Goal: Task Accomplishment & Management: Use online tool/utility

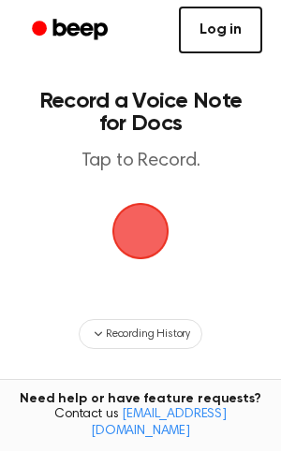
click at [246, 19] on link "Log in" at bounding box center [220, 30] width 83 height 47
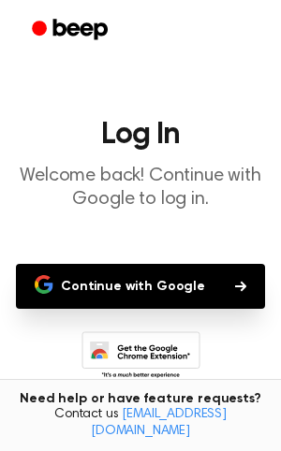
click at [158, 289] on button "Continue with Google" at bounding box center [140, 286] width 249 height 45
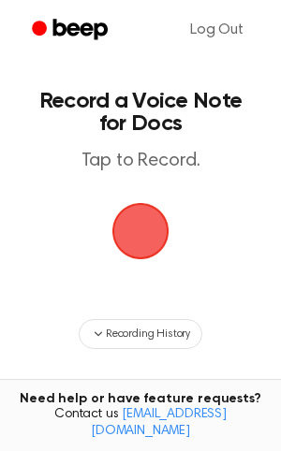
click at [130, 239] on span "button" at bounding box center [140, 231] width 82 height 82
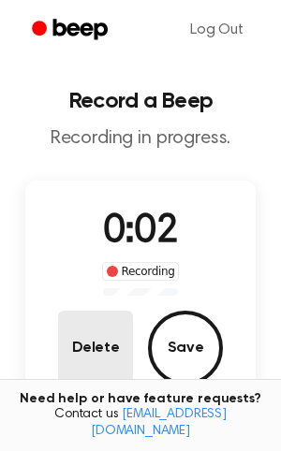
click at [99, 341] on button "Delete" at bounding box center [95, 348] width 75 height 75
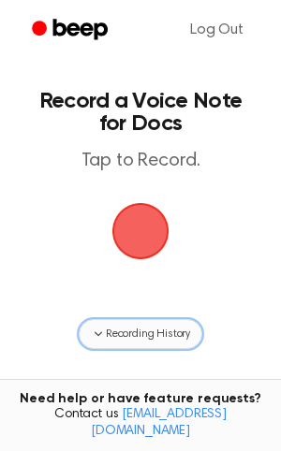
click at [144, 334] on span "Recording History" at bounding box center [148, 334] width 84 height 17
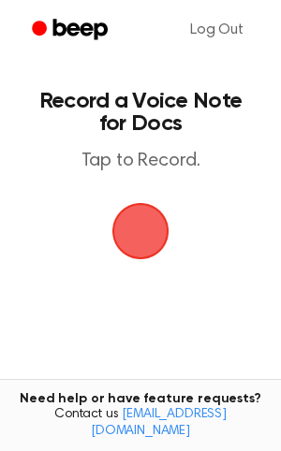
click at [139, 231] on span "button" at bounding box center [141, 231] width 64 height 64
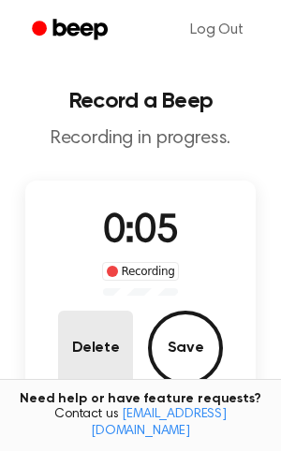
click at [116, 367] on button "Delete" at bounding box center [95, 348] width 75 height 75
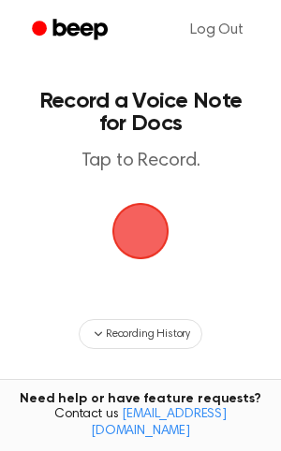
click at [142, 234] on span "button" at bounding box center [141, 231] width 64 height 64
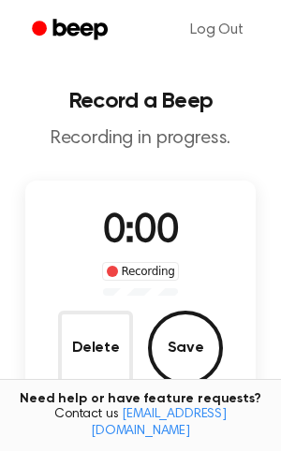
click at [135, 236] on span "0:00" at bounding box center [140, 232] width 75 height 39
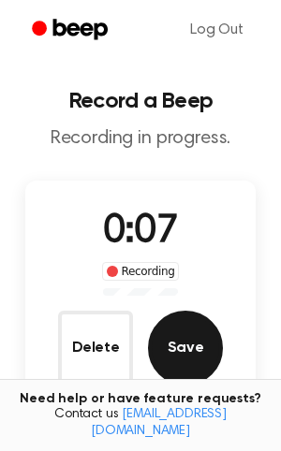
click at [187, 343] on button "Save" at bounding box center [185, 348] width 75 height 75
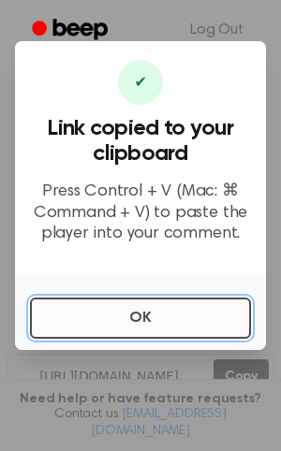
click at [149, 323] on button "OK" at bounding box center [140, 318] width 221 height 41
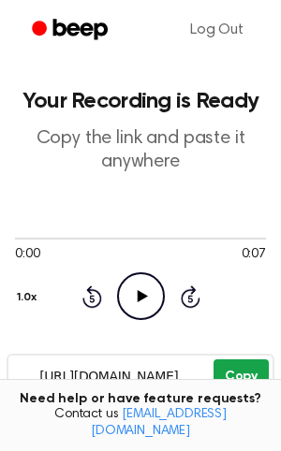
click at [239, 381] on button "Copy" at bounding box center [241, 377] width 55 height 35
